Goal: Transaction & Acquisition: Purchase product/service

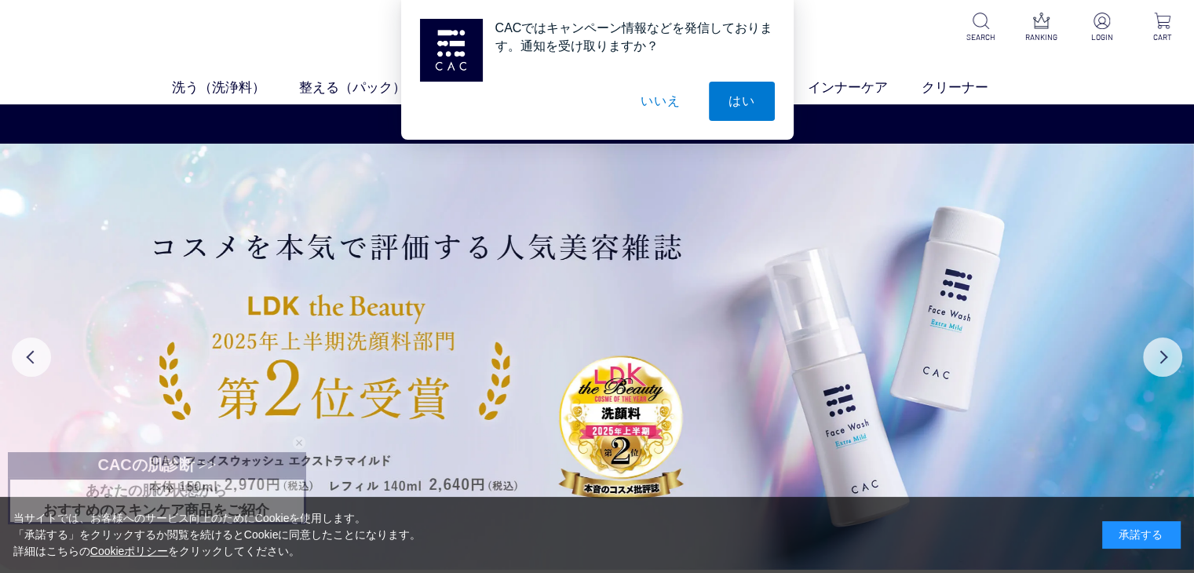
click at [648, 101] on button "いいえ" at bounding box center [660, 101] width 79 height 39
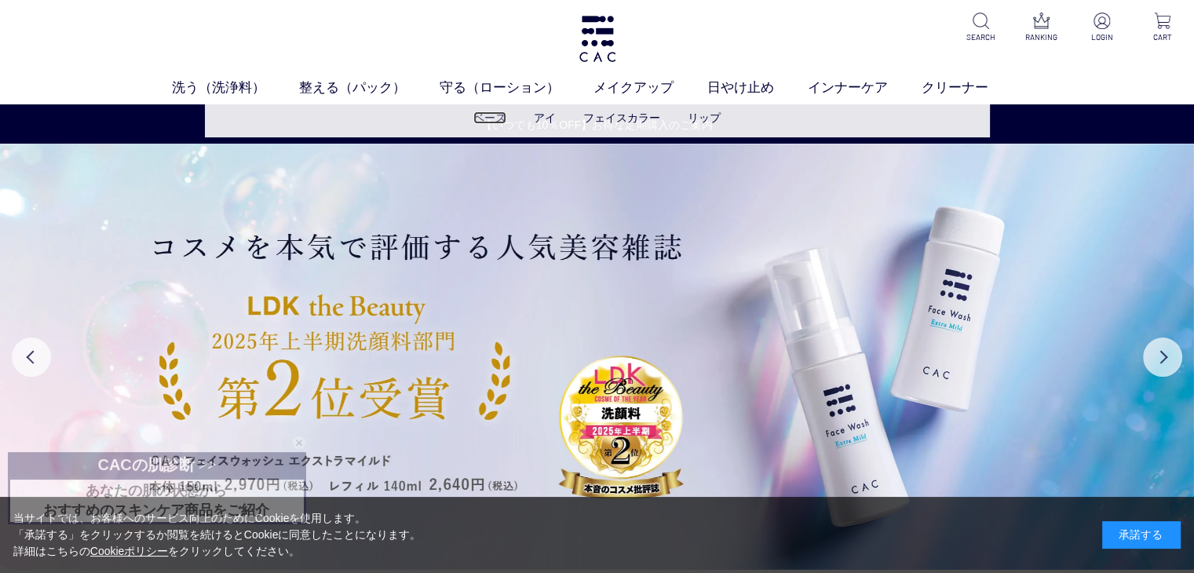
click at [488, 119] on link "ベース" at bounding box center [490, 118] width 33 height 13
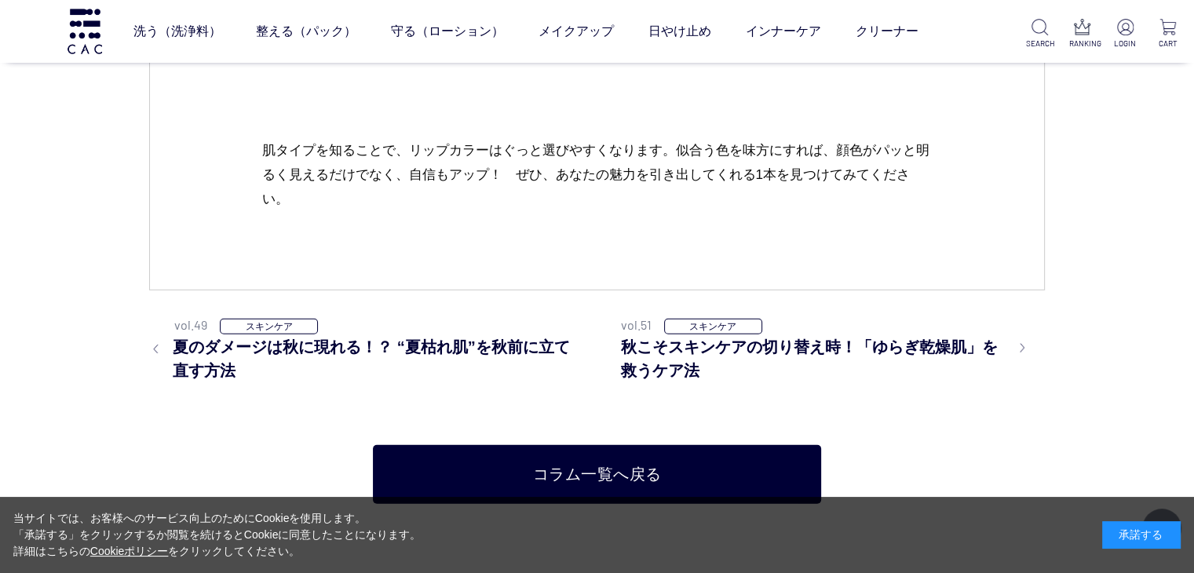
scroll to position [10428, 0]
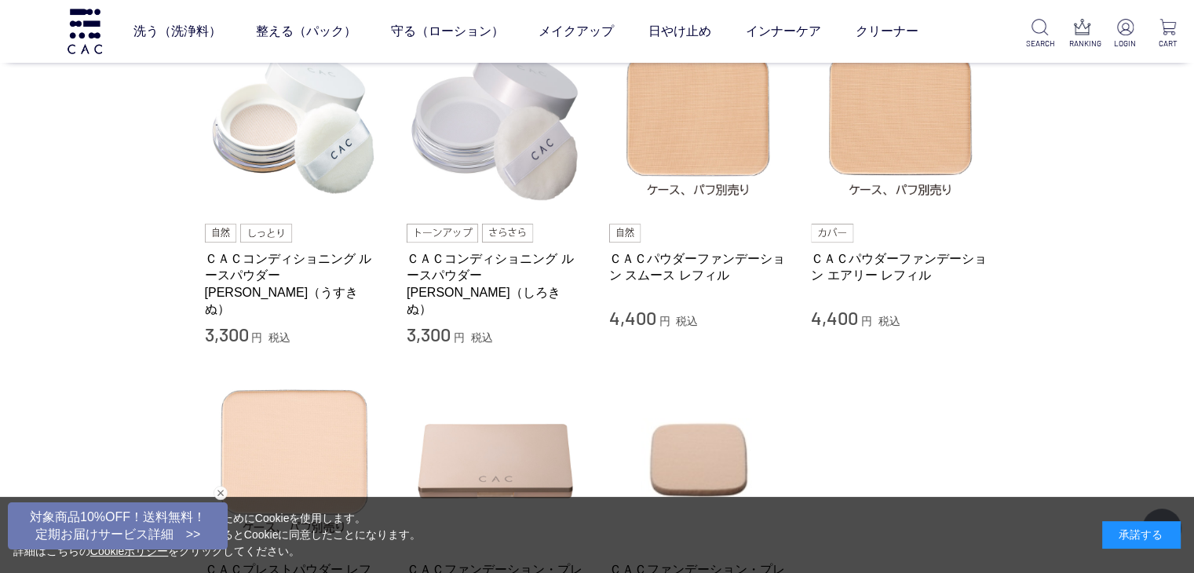
scroll to position [126, 0]
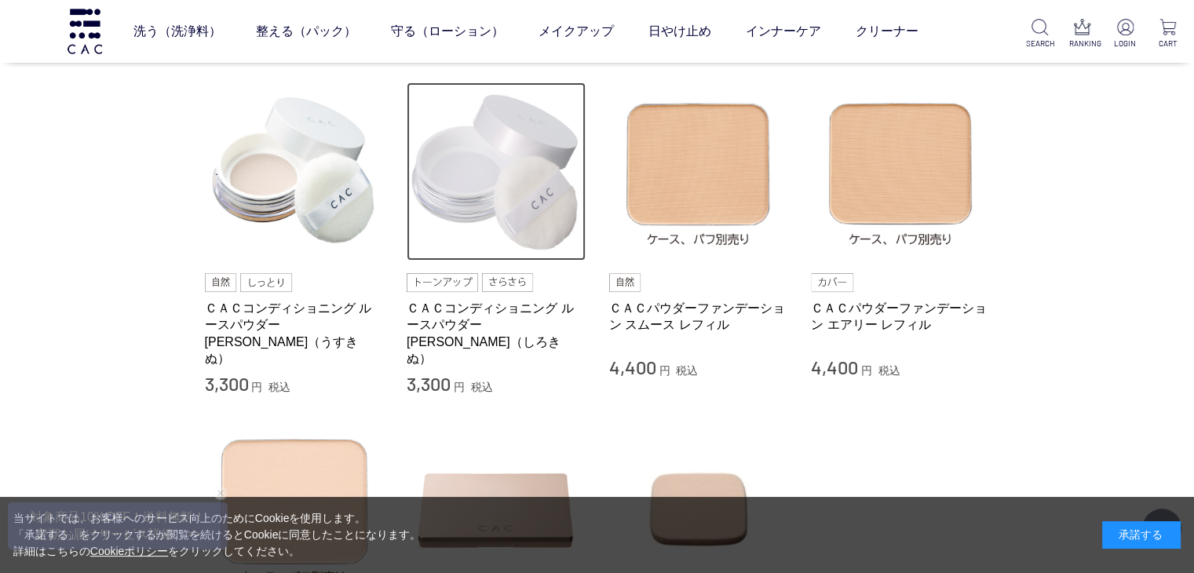
click at [500, 180] on img at bounding box center [496, 171] width 179 height 179
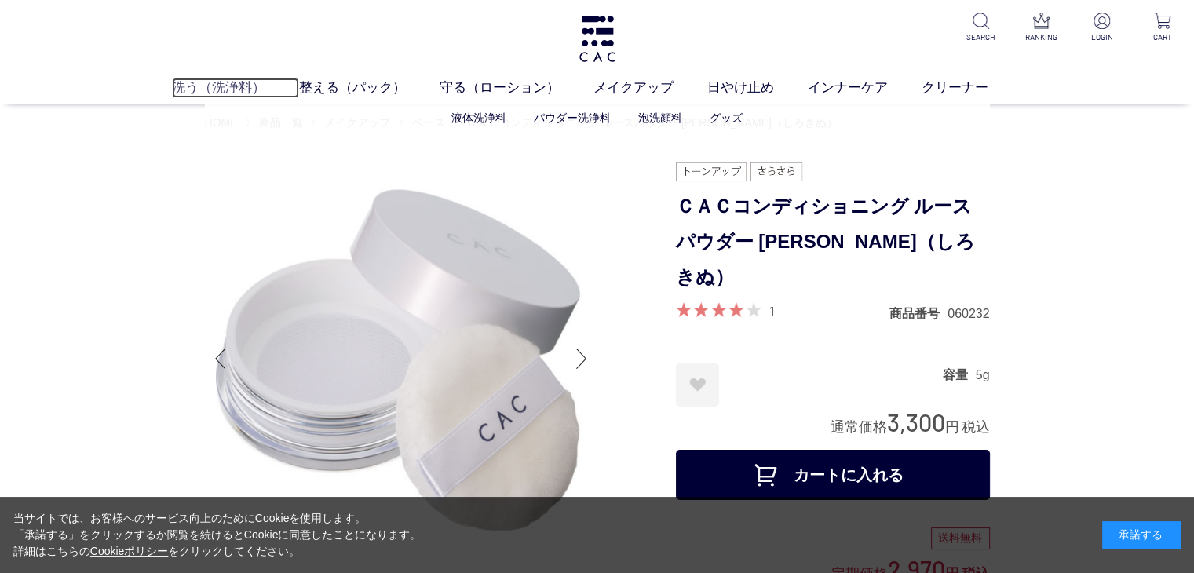
click at [214, 85] on link "洗う（洗浄料）" at bounding box center [235, 88] width 127 height 20
